Goal: Book appointment/travel/reservation

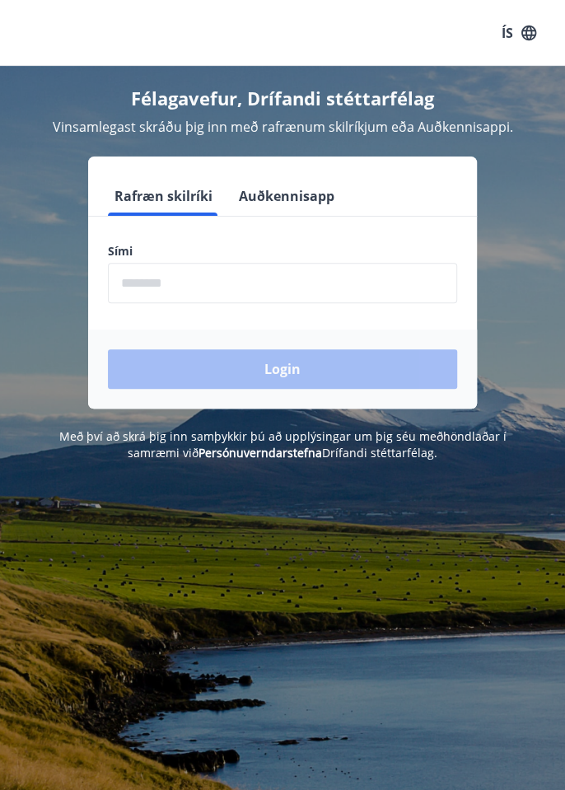
click at [300, 195] on button "Auðkennisapp" at bounding box center [286, 196] width 109 height 40
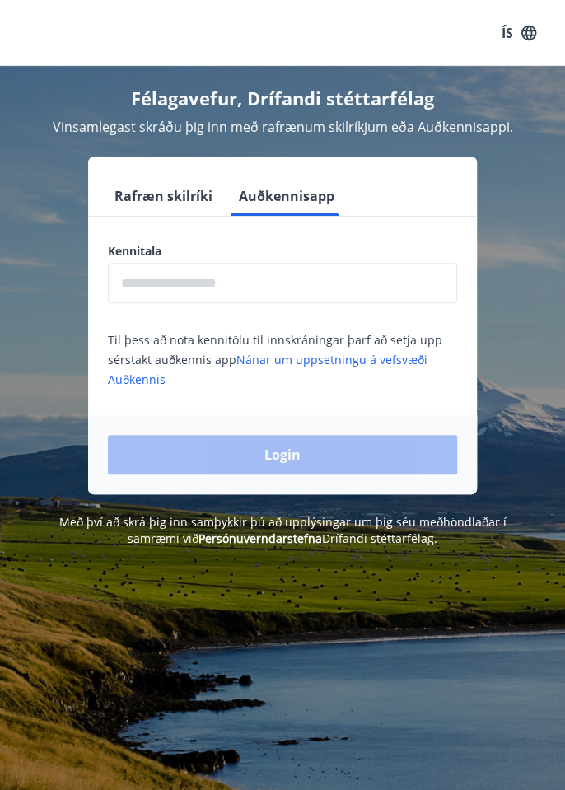
click at [175, 198] on button "Rafræn skilríki" at bounding box center [163, 196] width 111 height 40
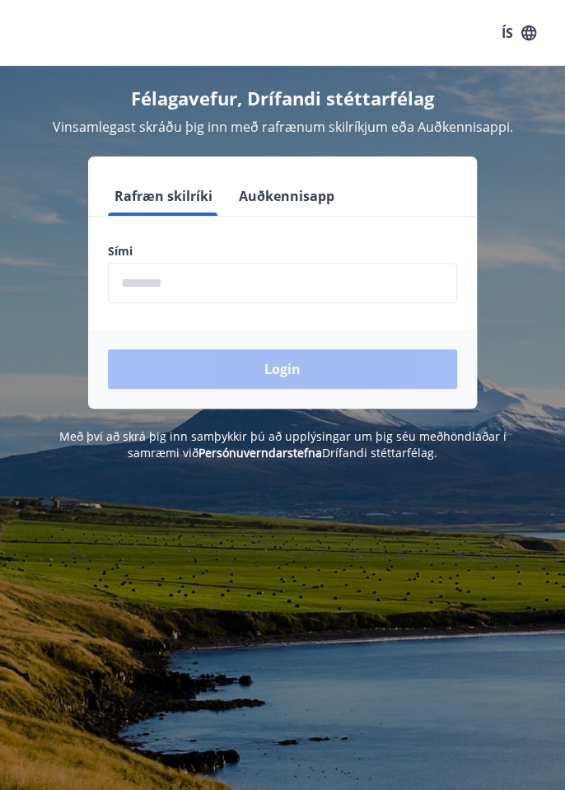
click at [161, 278] on input "phone" at bounding box center [282, 283] width 349 height 40
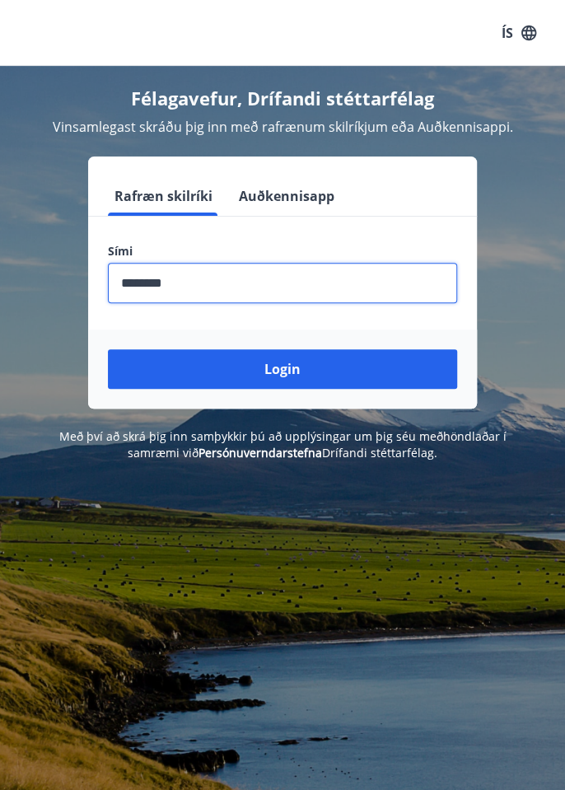
type input "********"
click at [309, 375] on button "Login" at bounding box center [282, 369] width 349 height 40
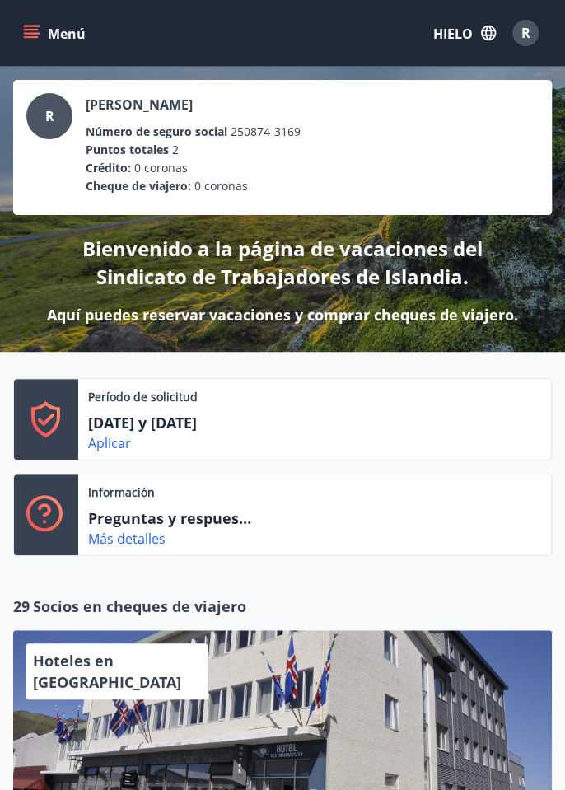
click at [34, 36] on icon "menú" at bounding box center [31, 37] width 15 height 2
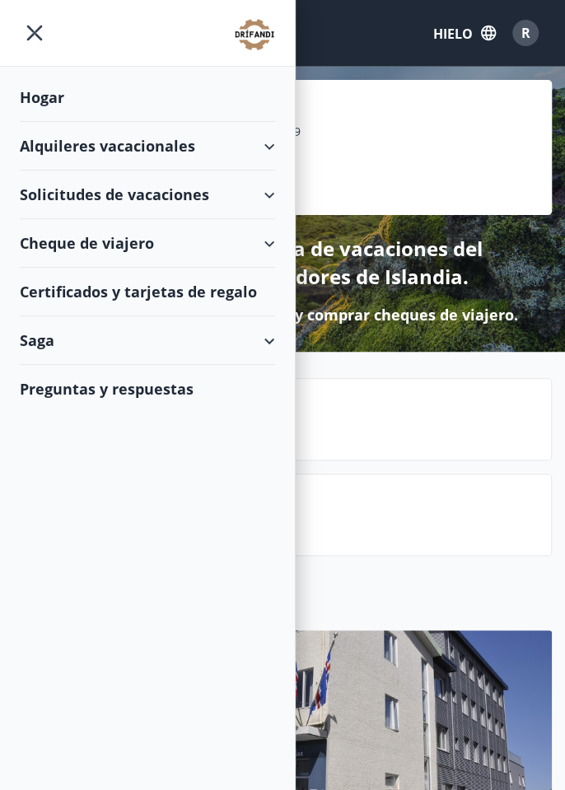
click at [268, 338] on div "Saga" at bounding box center [147, 340] width 255 height 49
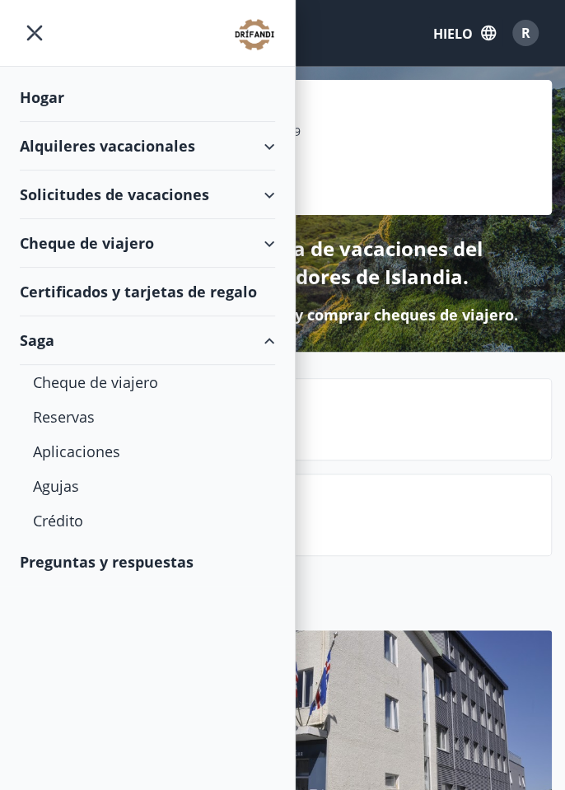
click at [104, 448] on font "Aplicaciones" at bounding box center [76, 452] width 87 height 20
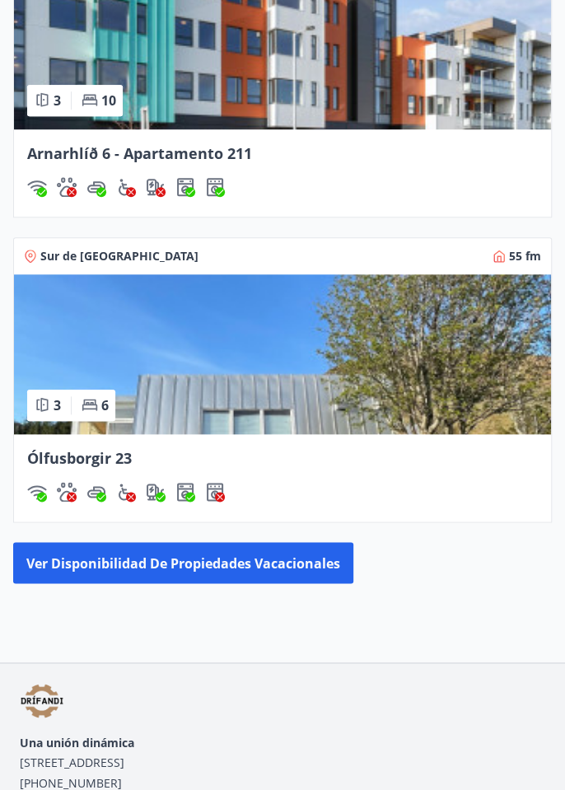
scroll to position [2333, 0]
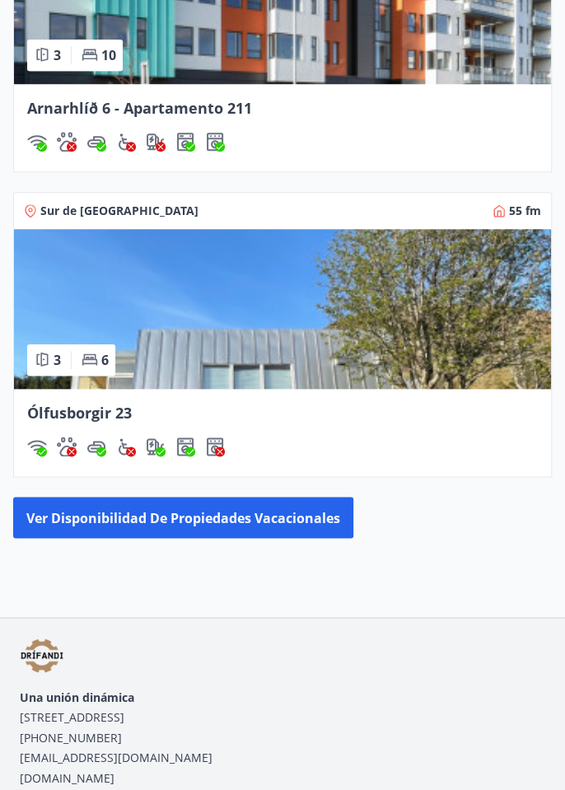
click at [311, 509] on font "Ver disponibilidad de propiedades vacacionales" at bounding box center [183, 518] width 314 height 18
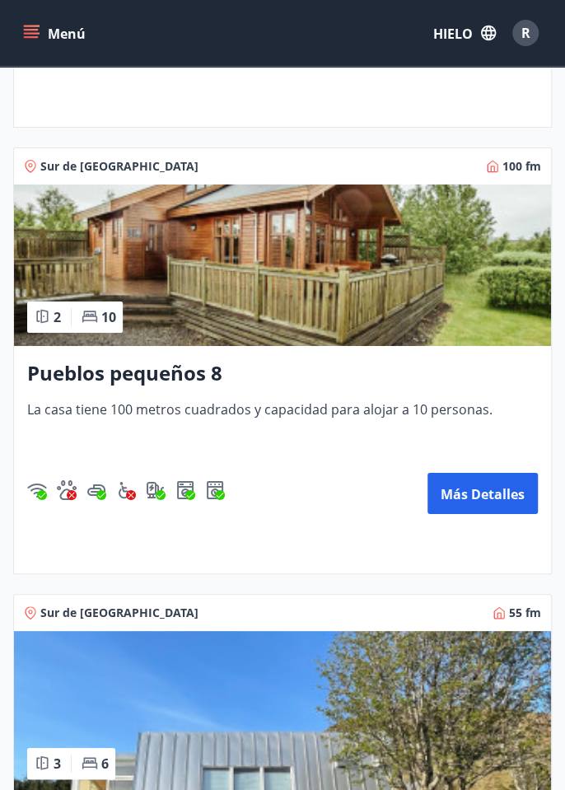
scroll to position [1664, 0]
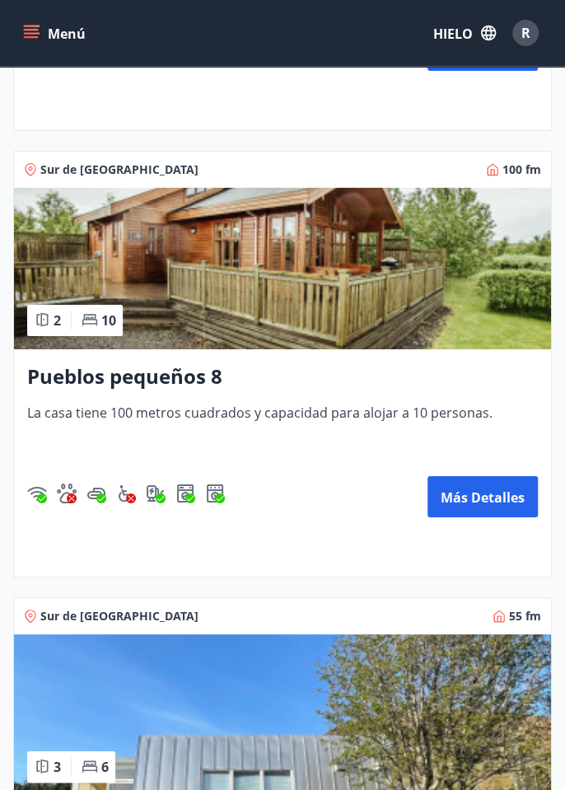
click at [483, 498] on font "Más detalles" at bounding box center [483, 498] width 84 height 18
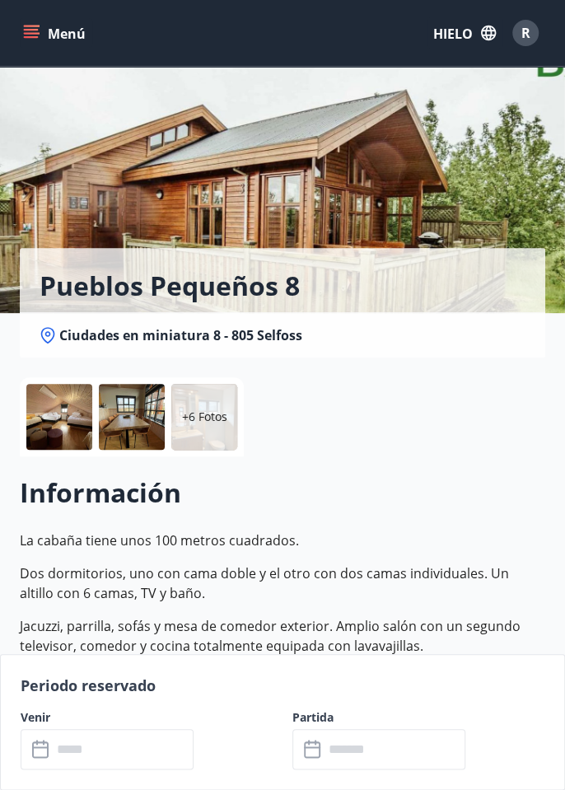
click at [133, 417] on div at bounding box center [132, 417] width 66 height 66
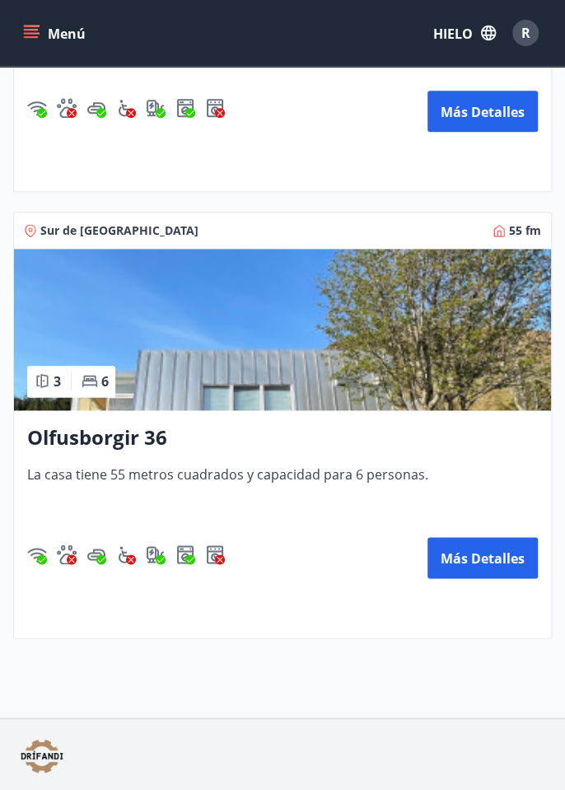
scroll to position [2600, 0]
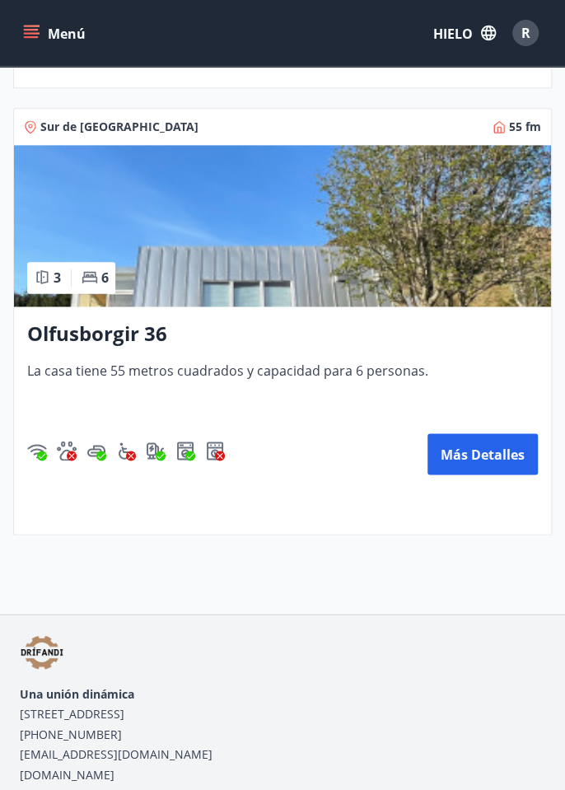
click at [36, 28] on icon "menú" at bounding box center [31, 33] width 16 height 16
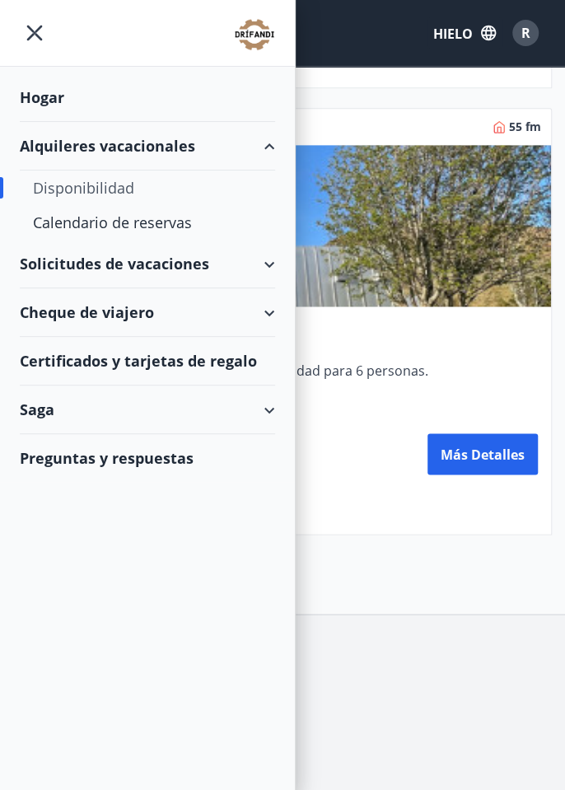
click at [32, 39] on icon "menú" at bounding box center [35, 33] width 30 height 30
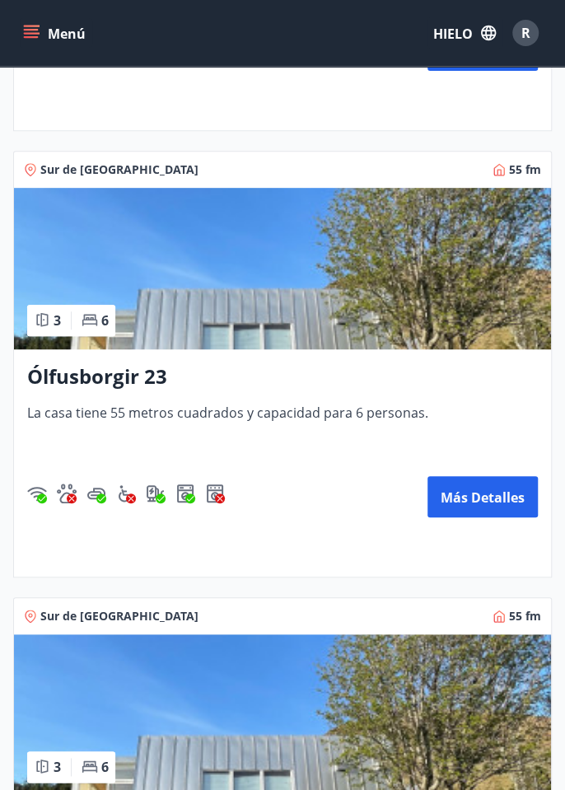
scroll to position [2107, 0]
